Goal: Navigation & Orientation: Find specific page/section

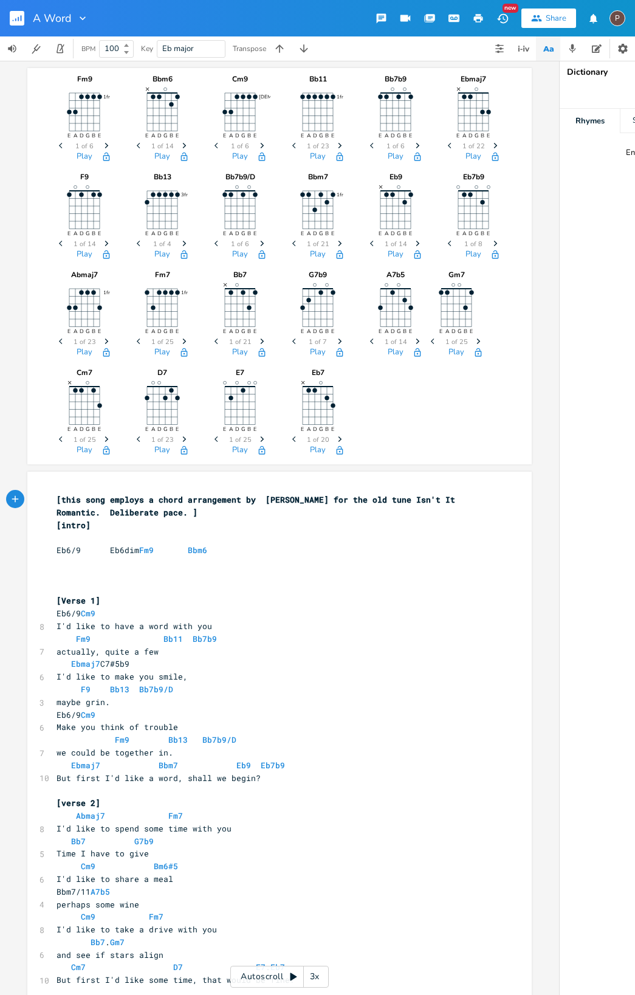
click at [22, 19] on rect "button" at bounding box center [17, 18] width 15 height 15
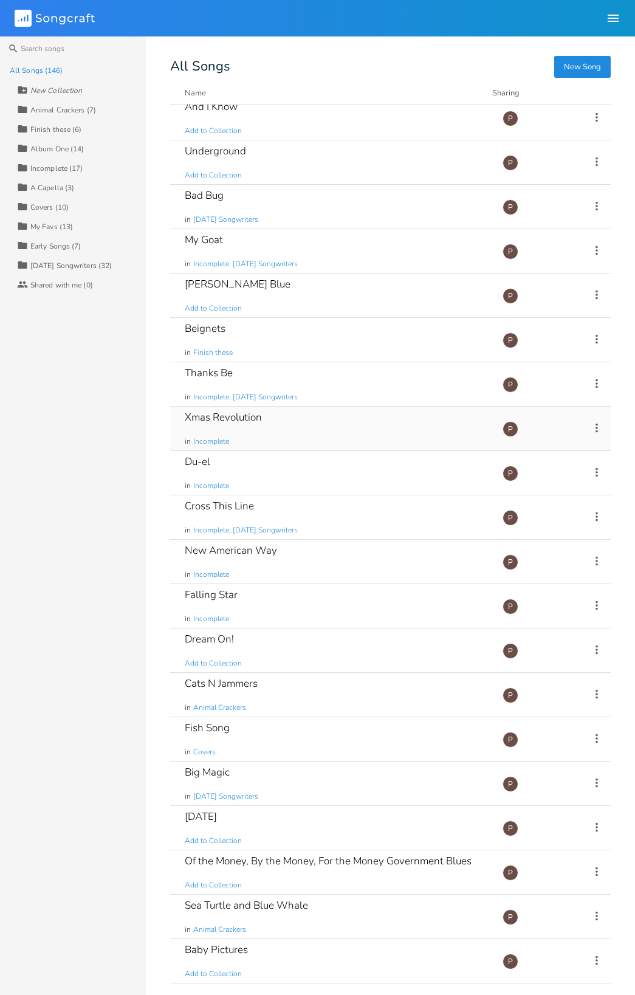
scroll to position [631, 0]
click at [225, 908] on div "Sea Turtle and Blue Whale" at bounding box center [246, 904] width 123 height 10
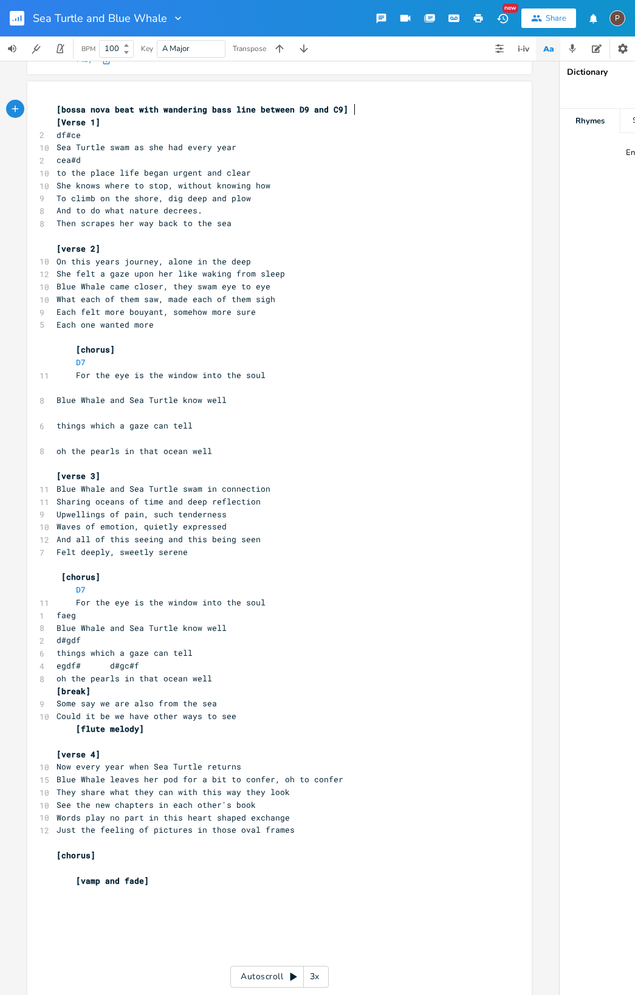
scroll to position [95, 0]
click at [17, 22] on rect "button" at bounding box center [17, 18] width 15 height 15
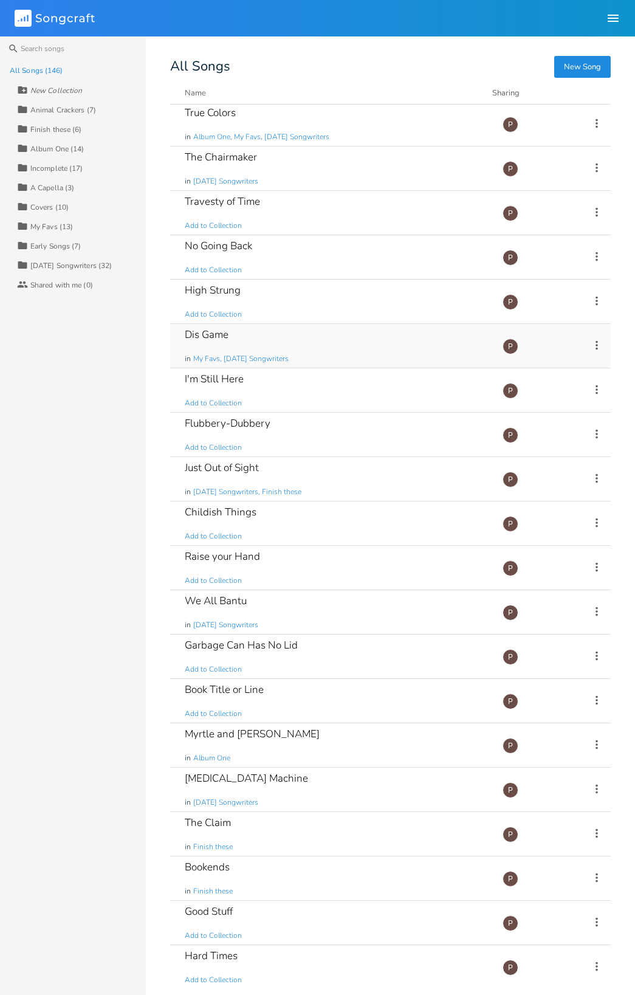
scroll to position [1556, 0]
click at [61, 126] on div "Finish these (6)" at bounding box center [56, 129] width 52 height 7
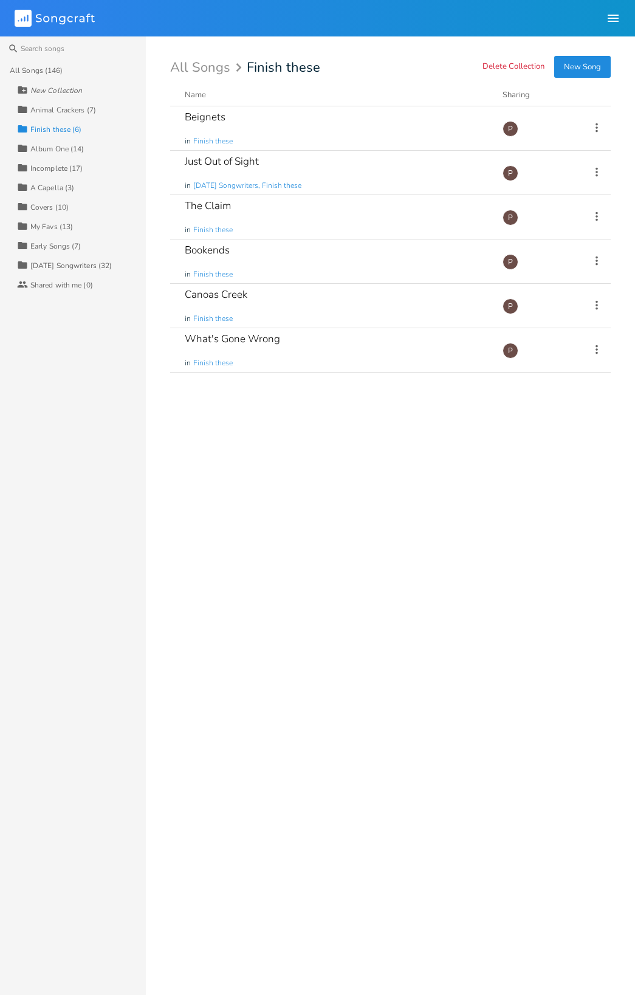
scroll to position [1, 1]
click at [47, 167] on div "Incomplete (17)" at bounding box center [56, 168] width 53 height 7
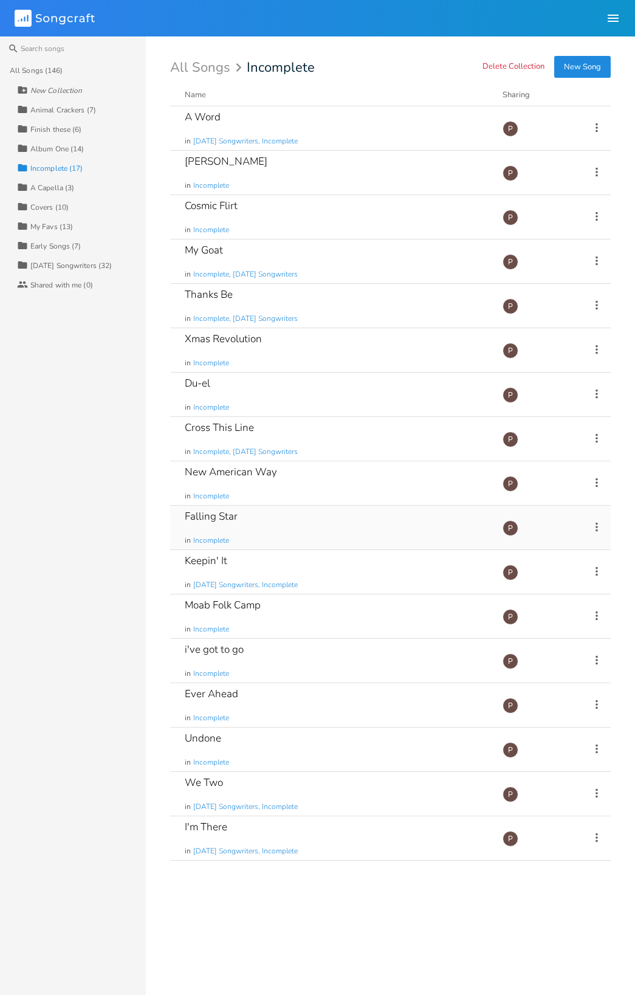
scroll to position [0, 0]
click at [61, 224] on div "My Favs (13)" at bounding box center [51, 226] width 43 height 7
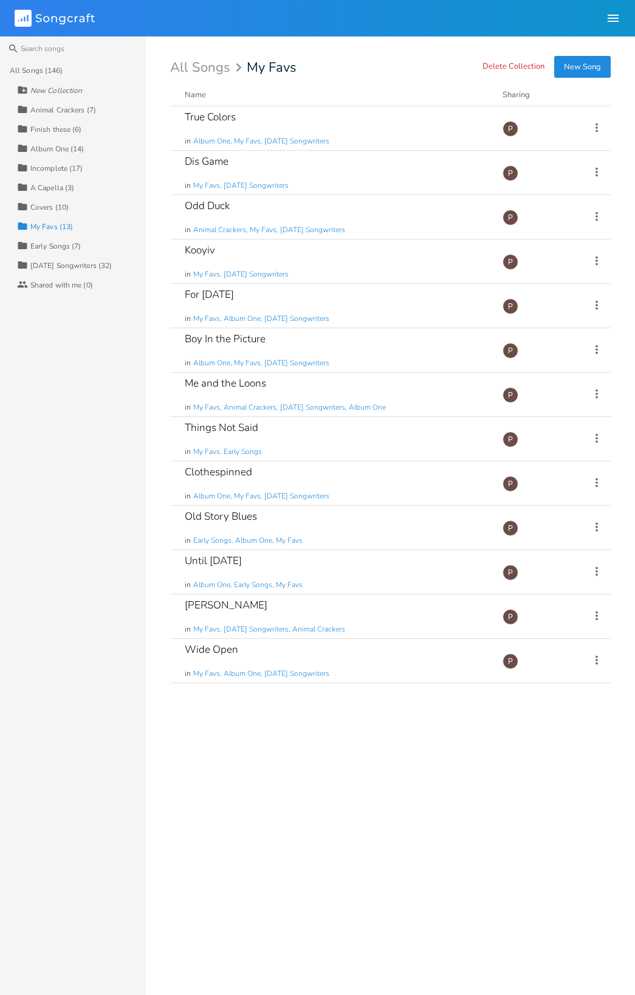
click at [70, 107] on div "Animal Crackers (7)" at bounding box center [63, 109] width 66 height 7
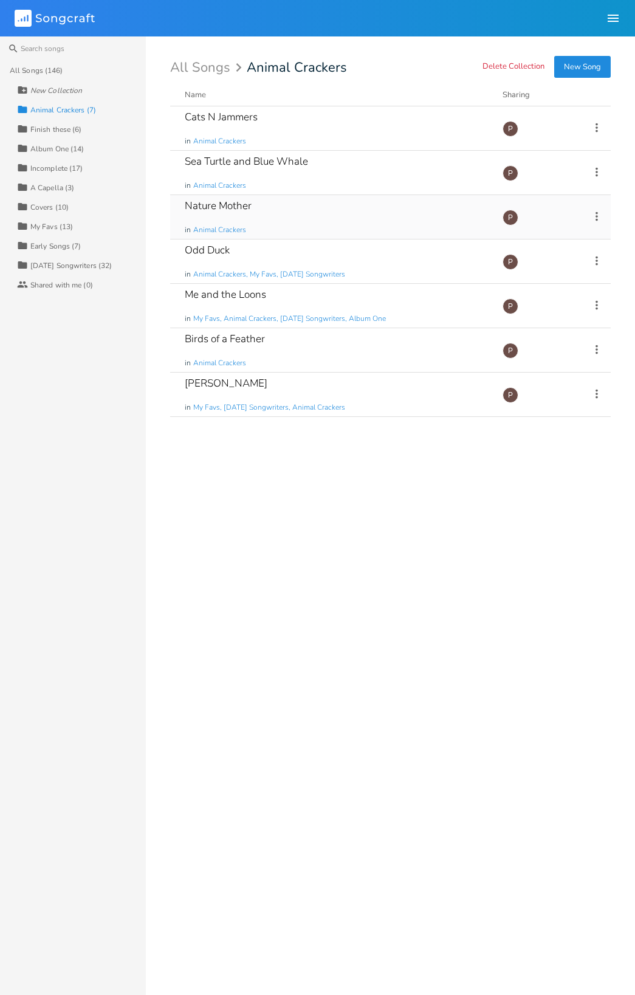
click at [236, 205] on div "Nature Mother" at bounding box center [218, 206] width 67 height 10
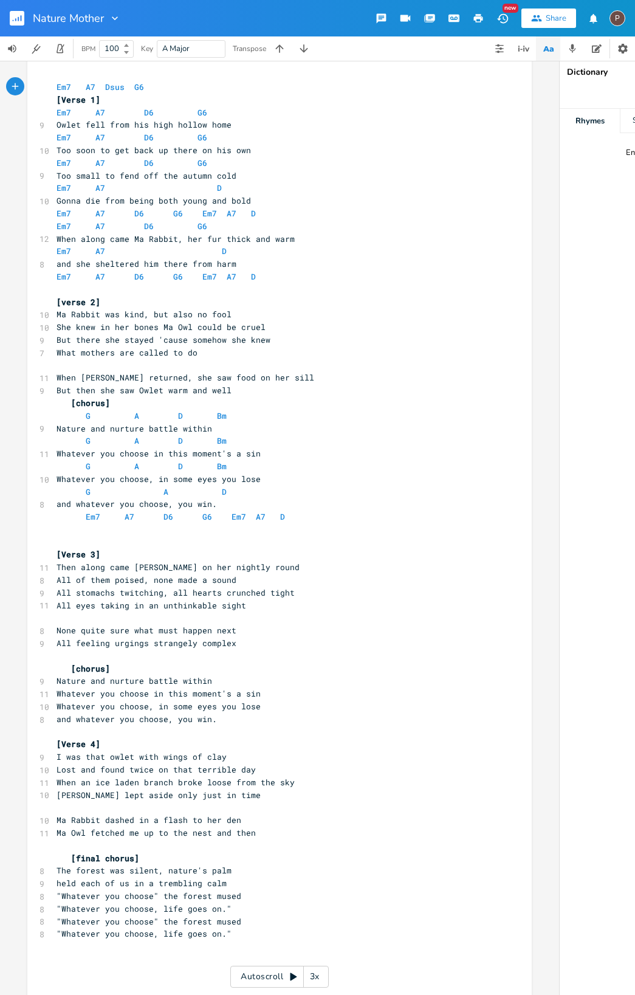
scroll to position [216, 0]
